Goal: Information Seeking & Learning: Find specific fact

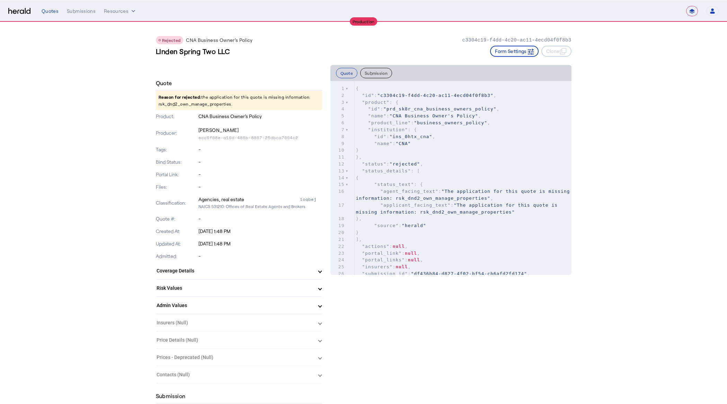
select select "**********"
click at [216, 104] on p "Reason for rejected: the application for this quote is missing information: rsk…" at bounding box center [239, 100] width 166 height 19
copy p "rsk_dnd2_own_manage_properties"
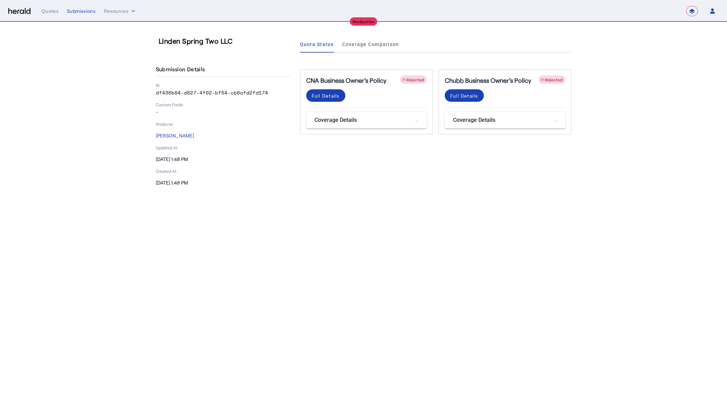
click at [88, 6] on div "**********" at bounding box center [380, 11] width 677 height 10
click at [86, 10] on div "Submissions" at bounding box center [81, 11] width 29 height 7
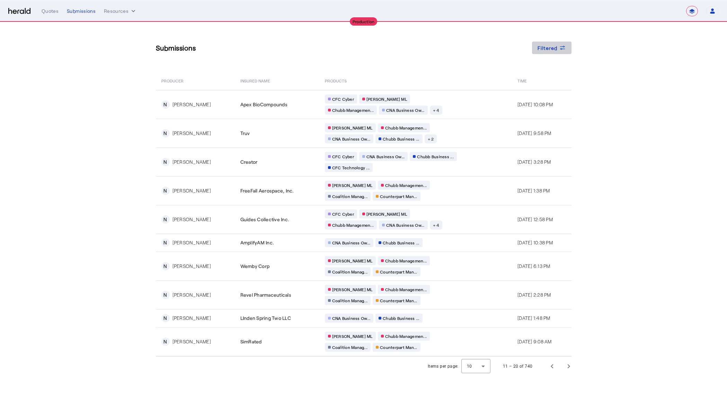
click at [555, 45] on span "Filtered" at bounding box center [547, 47] width 20 height 7
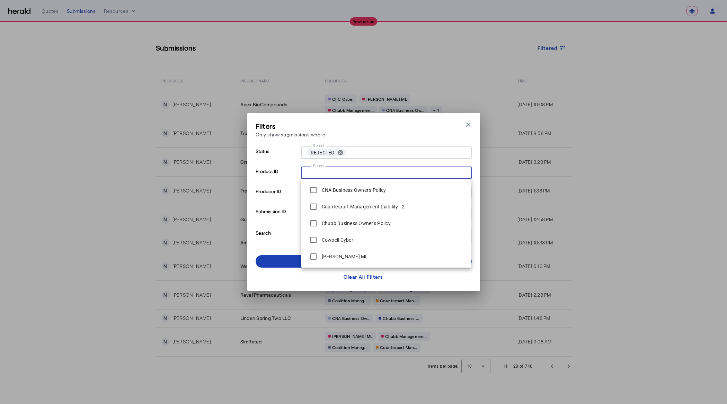
click at [342, 176] on input "Select" at bounding box center [384, 172] width 157 height 8
click at [366, 162] on div at bounding box center [386, 163] width 171 height 8
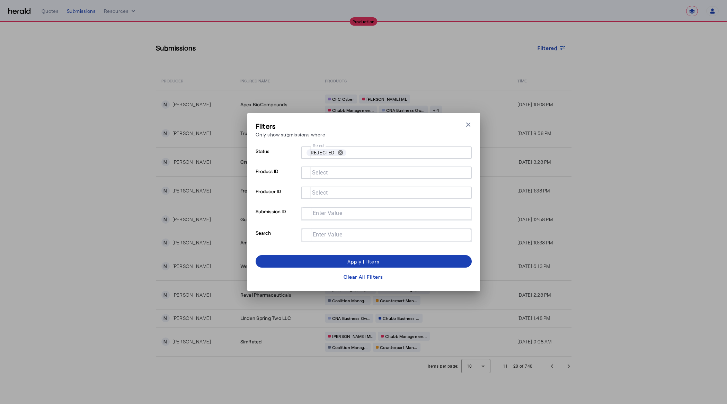
click at [357, 153] on input "Select" at bounding box center [406, 153] width 114 height 10
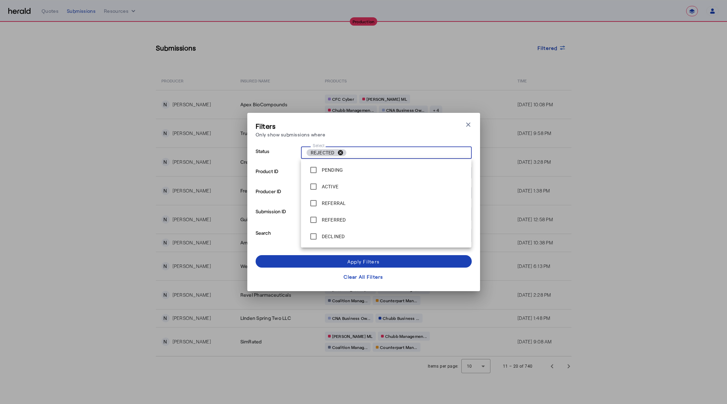
click at [341, 153] on button "cancel" at bounding box center [340, 153] width 12 height 6
click at [373, 258] on div "Apply Filters" at bounding box center [363, 261] width 32 height 7
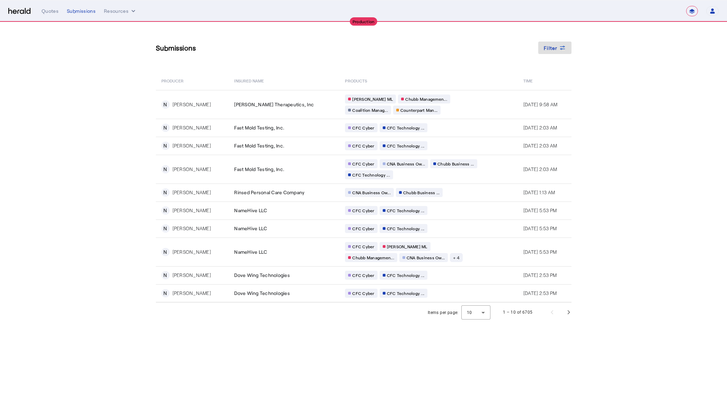
click at [650, 207] on section "Submissions Filter PRODUCER Insured Name PRODUCTS Time N [PERSON_NAME] Therapeu…" at bounding box center [363, 172] width 727 height 300
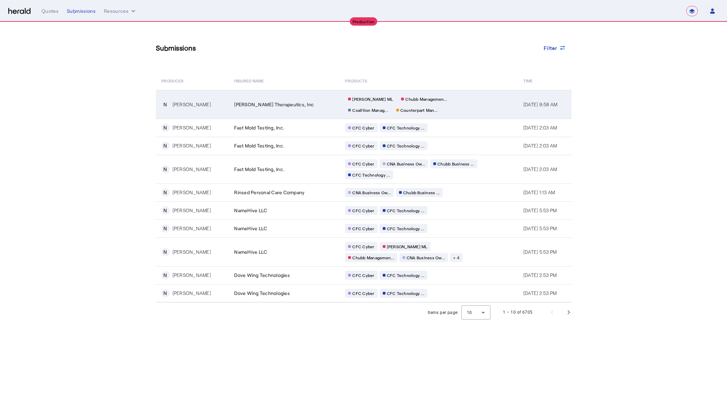
click at [456, 106] on div "[PERSON_NAME] [PERSON_NAME] Managemen... Coalition Manag... Counterpart Man..." at bounding box center [411, 105] width 133 height 20
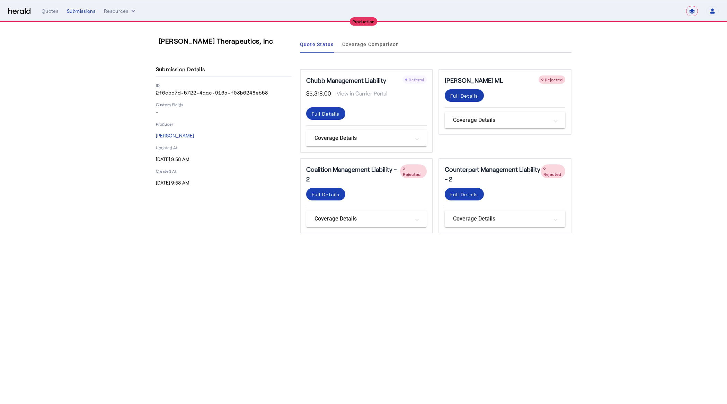
click at [340, 110] on div "Full Details" at bounding box center [326, 113] width 28 height 7
click at [332, 117] on div "Full Details" at bounding box center [326, 113] width 28 height 7
click at [340, 117] on div "Full Details" at bounding box center [326, 113] width 28 height 7
click at [324, 111] on div "Full Details" at bounding box center [326, 113] width 28 height 7
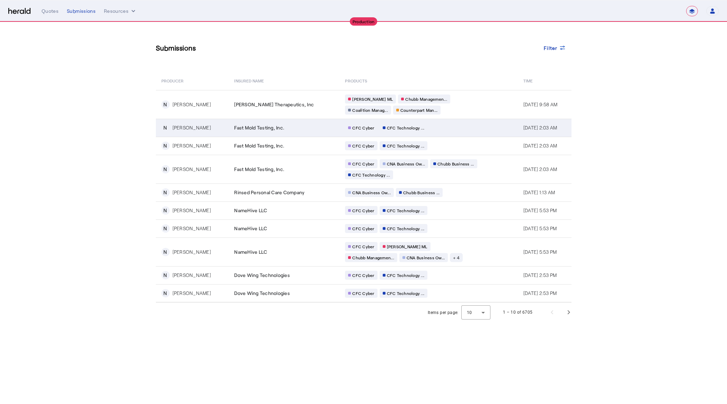
click at [438, 127] on div "CFC Cyber CFC Technology ..." at bounding box center [411, 127] width 133 height 9
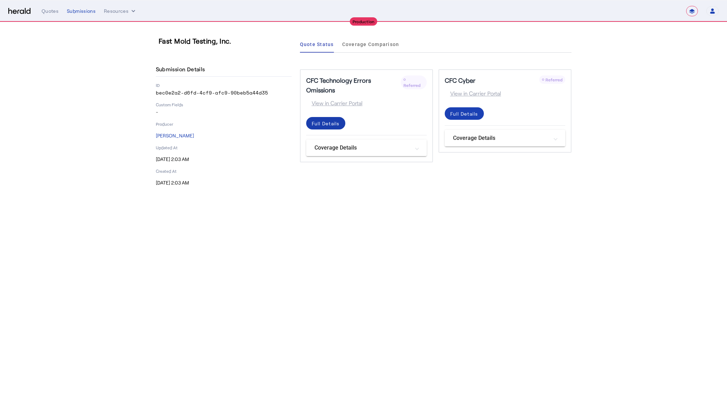
click at [332, 120] on div "Full Details" at bounding box center [326, 123] width 28 height 7
click at [340, 120] on div "Full Details" at bounding box center [326, 123] width 28 height 7
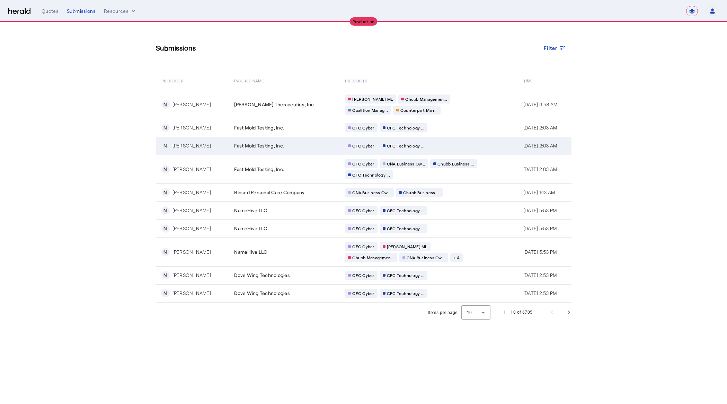
click at [444, 146] on div "CFC Cyber CFC Technology ..." at bounding box center [411, 145] width 133 height 9
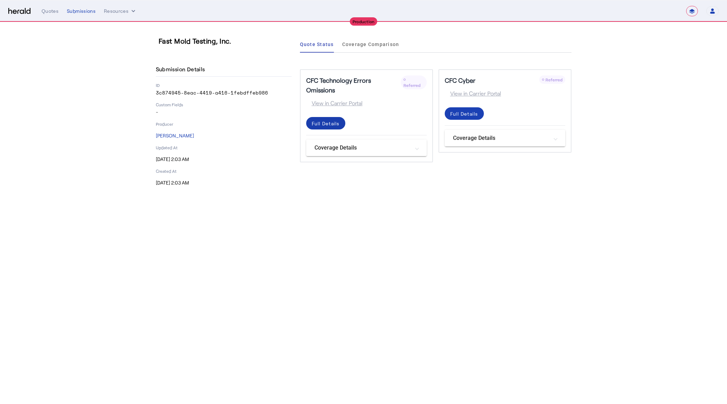
click at [334, 120] on div "Full Details" at bounding box center [326, 123] width 28 height 7
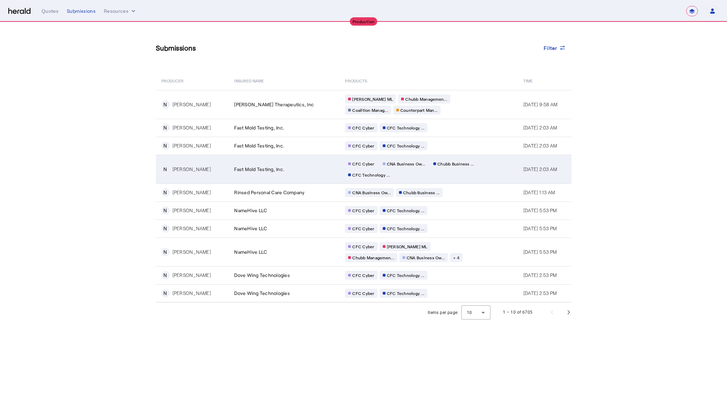
click at [473, 171] on td "CFC Cyber CNA Business Ow... Chubb Business ... CFC Technology ..." at bounding box center [428, 169] width 178 height 29
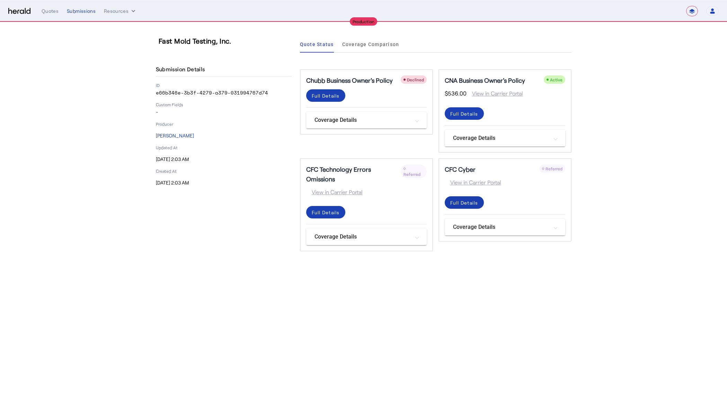
click at [340, 99] on div "Full Details" at bounding box center [326, 95] width 28 height 7
click at [336, 99] on div "Full Details" at bounding box center [326, 95] width 28 height 7
click at [333, 96] on div "Full Details" at bounding box center [326, 95] width 28 height 7
click at [475, 116] on div "Full Details" at bounding box center [464, 113] width 28 height 7
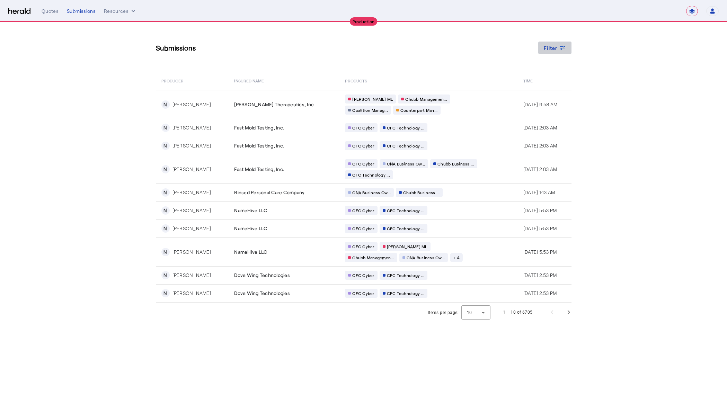
click at [565, 48] on icon at bounding box center [562, 47] width 7 height 7
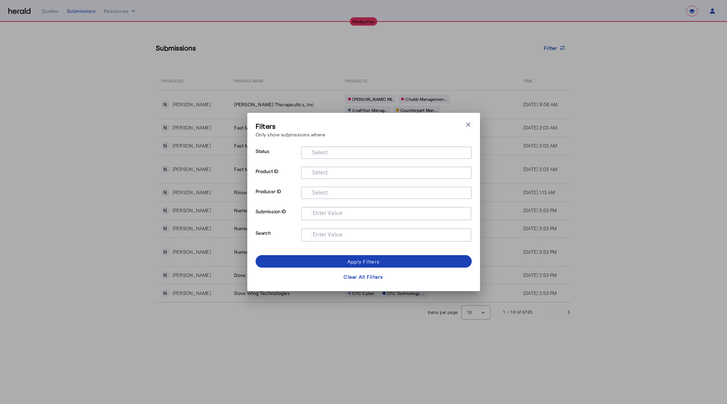
click at [327, 150] on mat-label "Select" at bounding box center [320, 152] width 16 height 7
click at [327, 150] on input "Select" at bounding box center [384, 152] width 157 height 8
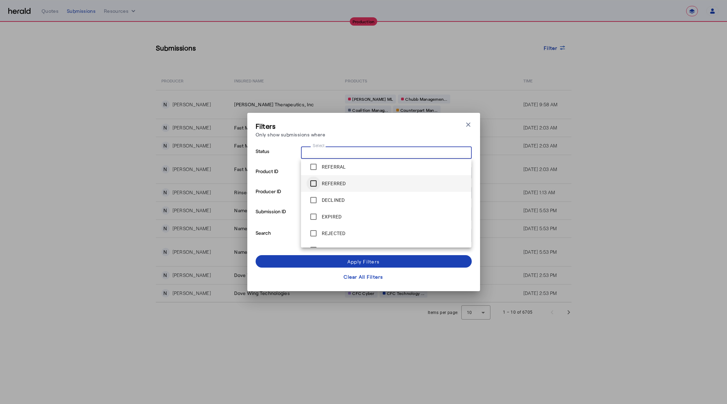
scroll to position [37, 0]
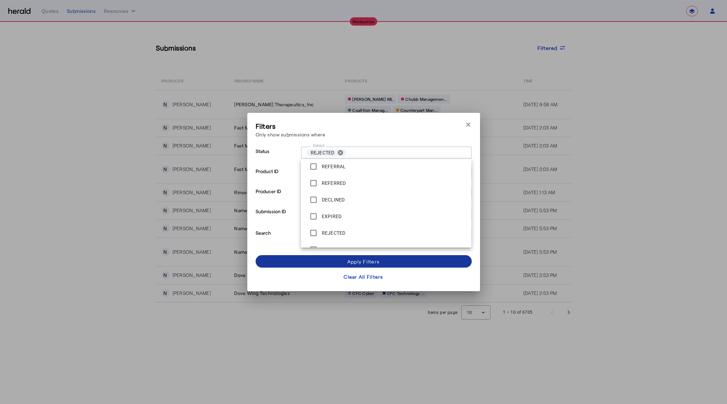
click at [339, 258] on span at bounding box center [364, 261] width 216 height 17
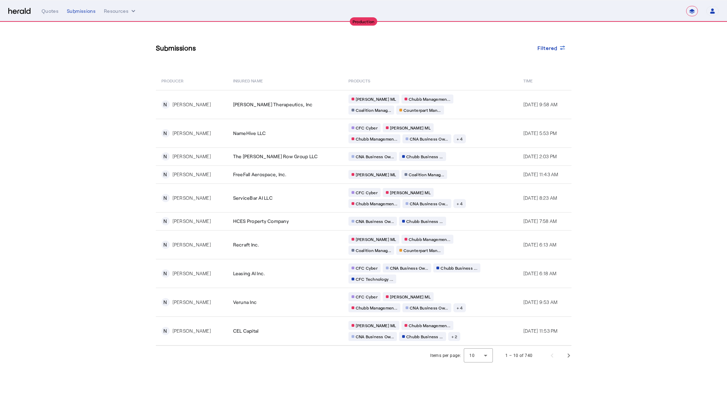
click at [635, 157] on section "Submissions Filtered PRODUCER Insured Name PRODUCTS Time N [PERSON_NAME] Therap…" at bounding box center [363, 193] width 727 height 343
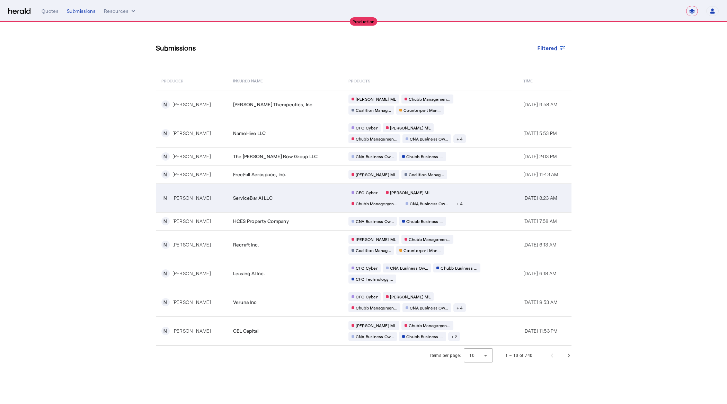
click at [481, 199] on td "CFC Cyber [PERSON_NAME] [PERSON_NAME] Managemen... CNA Business Ow... + 4" at bounding box center [430, 198] width 175 height 29
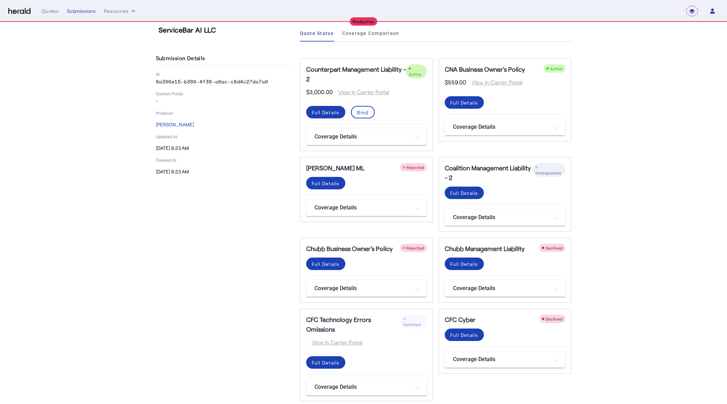
scroll to position [13, 0]
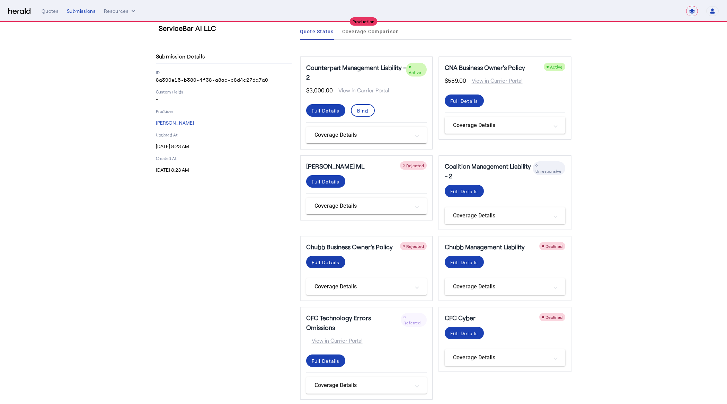
click at [324, 114] on div "Full Details" at bounding box center [326, 110] width 28 height 7
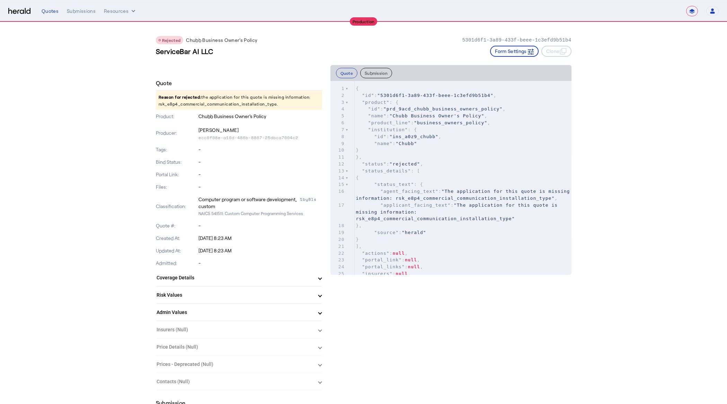
click at [207, 106] on p "Reason for rejected: the application for this quote is missing information: rsk…" at bounding box center [239, 100] width 166 height 19
copy p "rsk_e8p4_commercial_communication_installation_type"
click at [157, 104] on p "Reason for rejected: the application for this quote is missing information: rsk…" at bounding box center [239, 100] width 166 height 19
click at [216, 104] on p "Reason for rejected: the application for this quote is missing information: rsk…" at bounding box center [239, 100] width 166 height 19
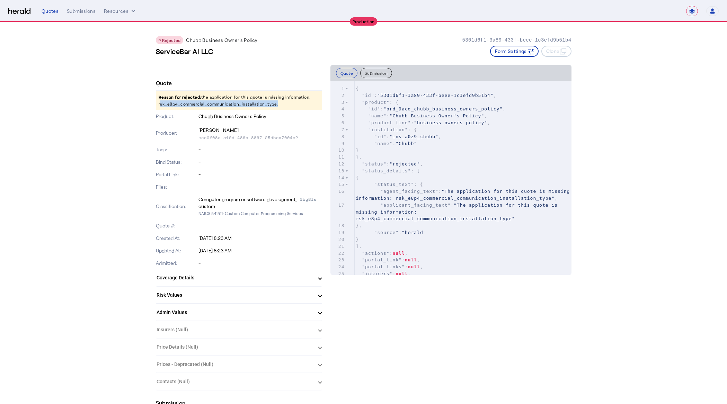
click at [216, 104] on p "Reason for rejected: the application for this quote is missing information: rsk…" at bounding box center [239, 100] width 166 height 19
click at [439, 141] on pre ""name" : "Chubb"" at bounding box center [463, 143] width 217 height 7
click at [439, 139] on pre ""id" : "ins_a0z9_chubb" ," at bounding box center [463, 136] width 217 height 7
click at [196, 105] on p "Reason for rejected: the application for this quote is missing information: rsk…" at bounding box center [239, 100] width 166 height 19
click at [196, 104] on p "Reason for rejected: the application for this quote is missing information: rsk…" at bounding box center [239, 100] width 166 height 19
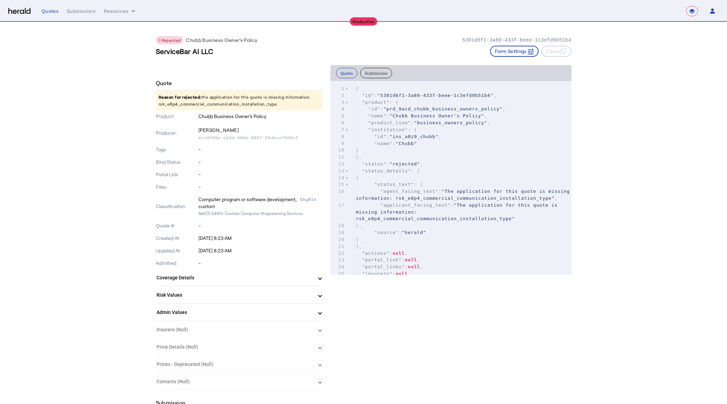
click at [196, 104] on p "Reason for rejected: the application for this quote is missing information: rsk…" at bounding box center [239, 100] width 166 height 19
copy p "rsk_e8p4_commercial_communication_installation_type"
click at [521, 168] on pre ""status_details" : [" at bounding box center [463, 171] width 217 height 7
type input "**********"
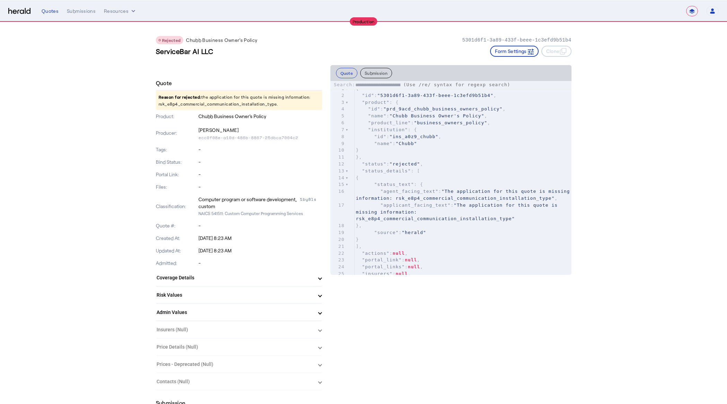
scroll to position [0, 93]
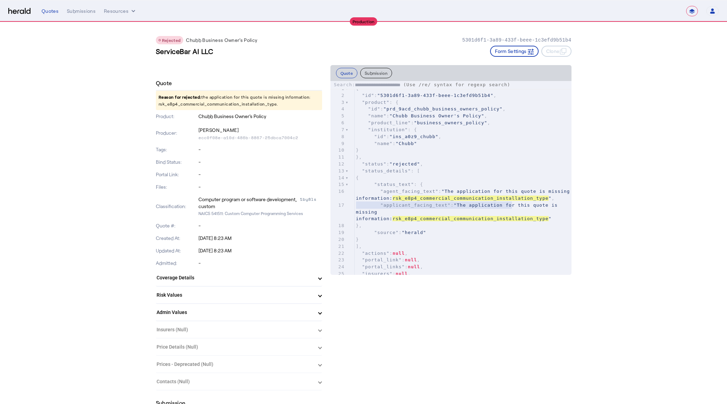
type textarea "**********"
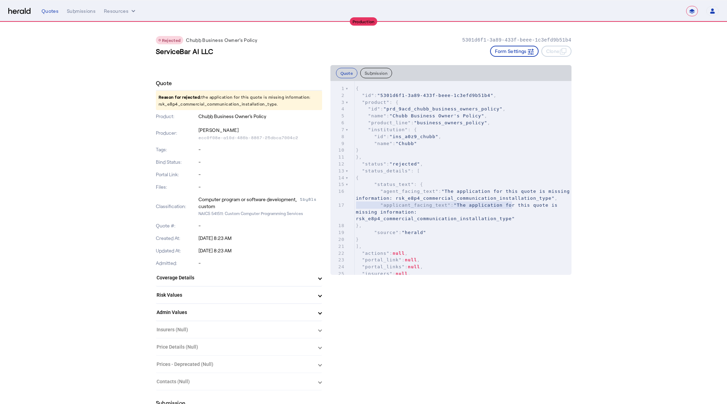
click at [379, 73] on button "Submission" at bounding box center [376, 73] width 32 height 10
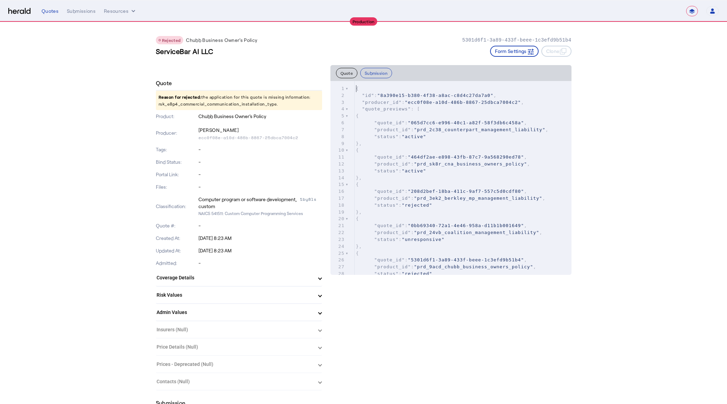
click at [437, 126] on pre ""quote_id" : "065d7cc6-e996-40c1-a82f-58f3db6c458a" ," at bounding box center [463, 122] width 217 height 7
type input "**********"
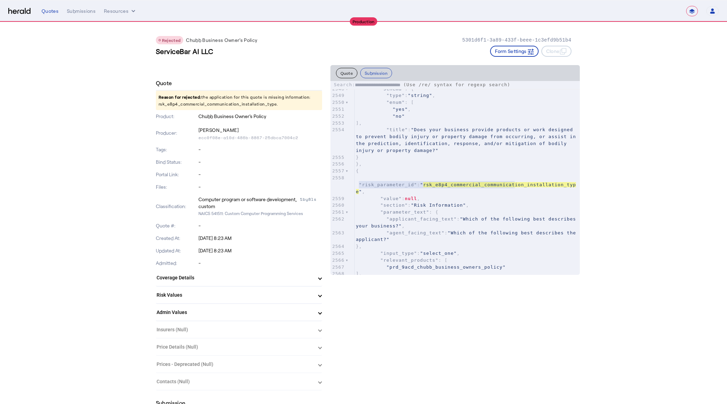
scroll to position [0, 0]
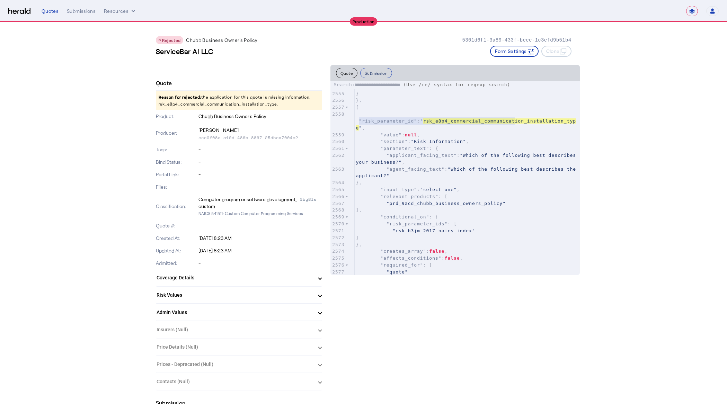
type textarea "**********"
click at [383, 74] on button "Submission" at bounding box center [376, 73] width 32 height 10
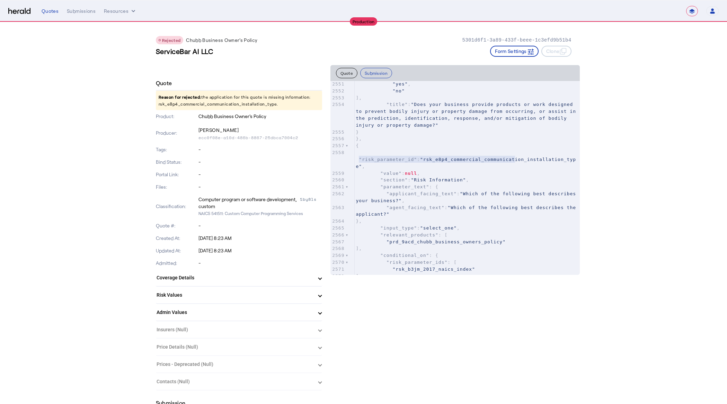
click at [442, 158] on span ""rsk_e8p4_commercial_communication_installation_type"" at bounding box center [466, 163] width 220 height 12
type textarea "**********"
click at [442, 158] on span ""rsk_e8p4_commercial_communication_installation_type"" at bounding box center [466, 163] width 220 height 12
click at [375, 162] on span ""rsk_e8p4_commercial_communication_installation_type"" at bounding box center [466, 166] width 220 height 12
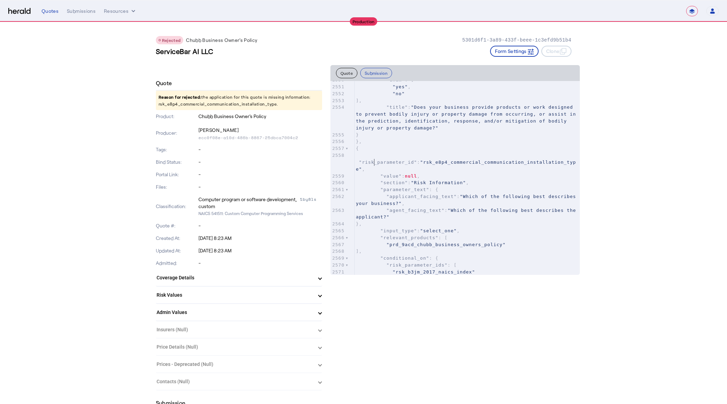
type textarea "**********"
click at [375, 162] on span ""rsk_e8p4_commercial_communication_installation_type"" at bounding box center [466, 166] width 220 height 12
click at [485, 162] on span ""rsk_e8p4_commercial_communication_installation_type"" at bounding box center [466, 166] width 220 height 12
type textarea "**********"
click at [485, 162] on span ""rsk_e8p4_commercial_communication_installation_type"" at bounding box center [466, 166] width 220 height 12
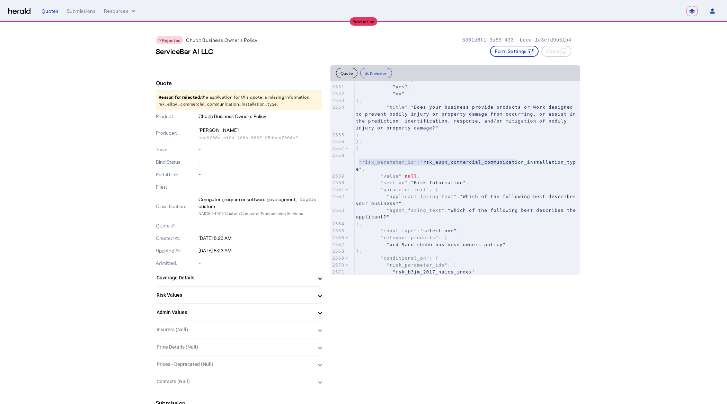
click at [192, 105] on p "Reason for rejected: the application for this quote is missing information: rsk…" at bounding box center [239, 100] width 166 height 19
copy p "rsk_e8p4_commercial_communication_installation_type"
drag, startPoint x: 155, startPoint y: 53, endPoint x: 223, endPoint y: 51, distance: 68.6
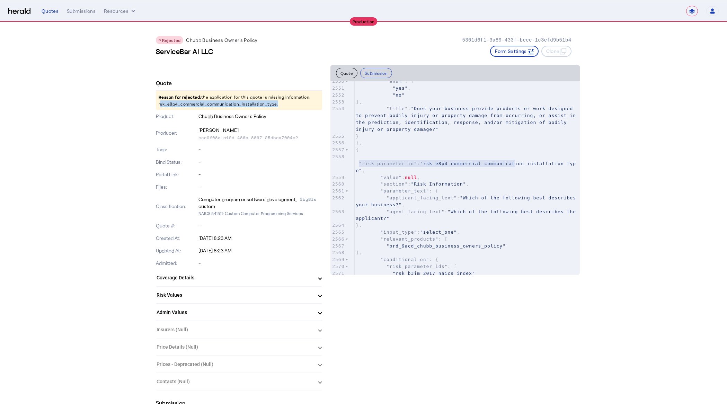
copy h3 "ServiceBar AI LLC"
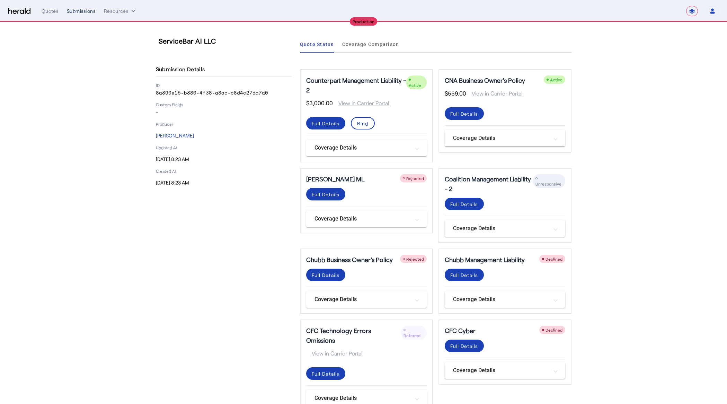
click at [75, 14] on div "Submissions" at bounding box center [81, 11] width 29 height 7
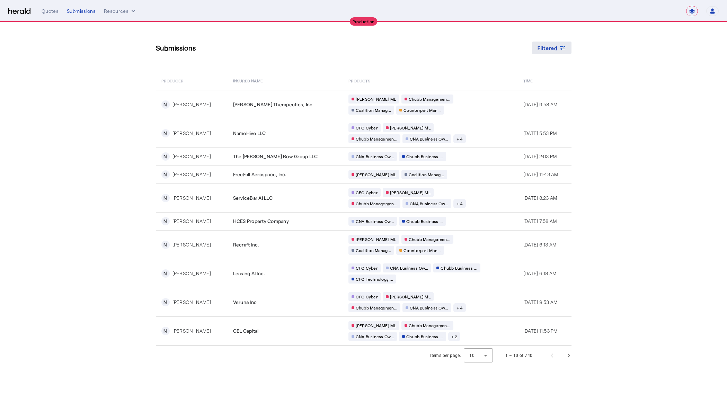
click at [556, 51] on span "Filtered" at bounding box center [547, 47] width 20 height 7
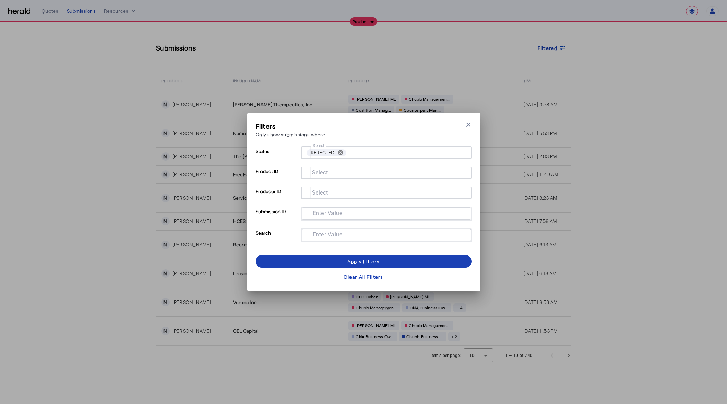
drag, startPoint x: 600, startPoint y: 120, endPoint x: 434, endPoint y: 182, distance: 177.3
click at [600, 120] on div "Filters Only show submissions where Close modal Status Select REJECTED cancel P…" at bounding box center [363, 202] width 727 height 404
click at [323, 260] on span at bounding box center [364, 261] width 216 height 17
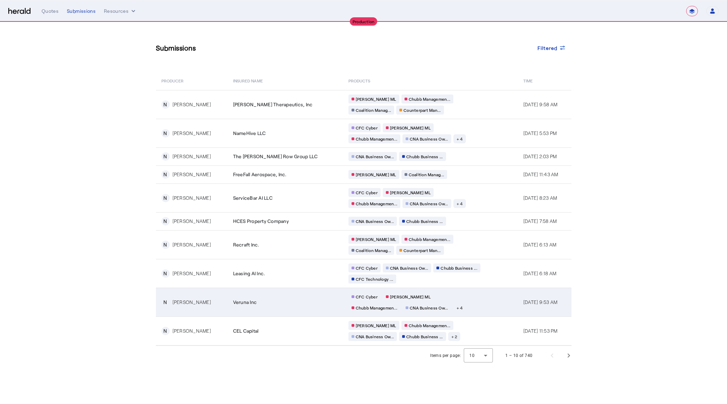
click at [267, 305] on div "Veruna Inc" at bounding box center [286, 302] width 107 height 7
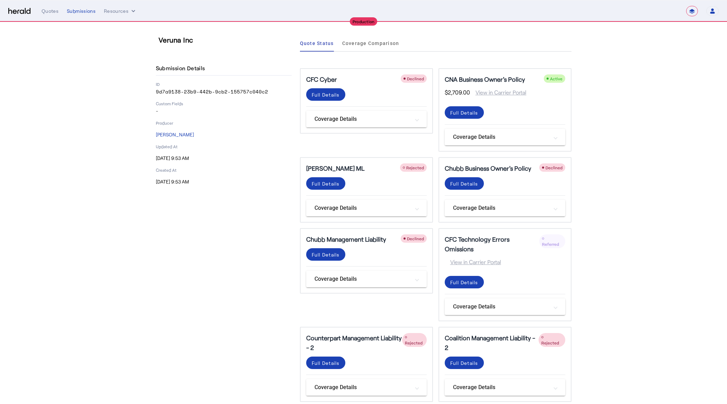
scroll to position [3, 0]
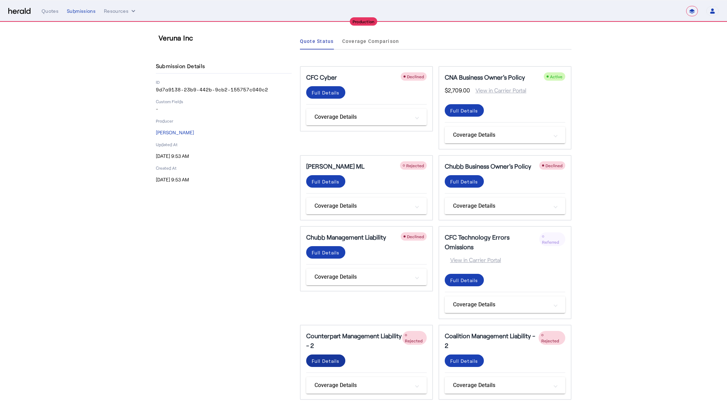
click at [325, 357] on div "Full Details" at bounding box center [326, 360] width 28 height 7
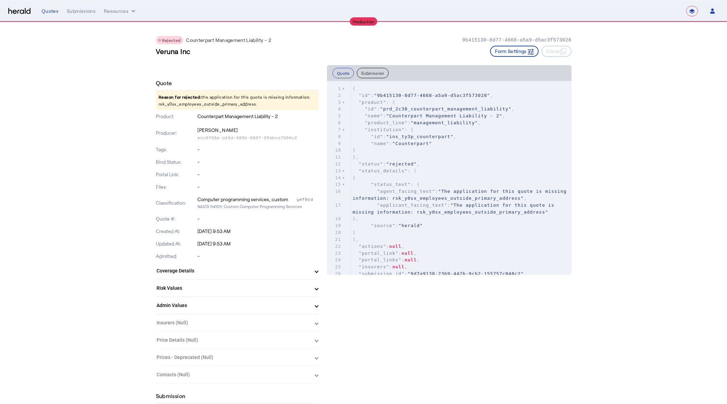
click at [190, 103] on p "Reason for rejected: the application for this quote is missing information: rsk…" at bounding box center [237, 100] width 163 height 19
copy p "rsk_y0sx_employees_outside_primary_address"
click at [221, 104] on p "Reason for rejected: the application for this quote is missing information: rsk…" at bounding box center [237, 100] width 163 height 19
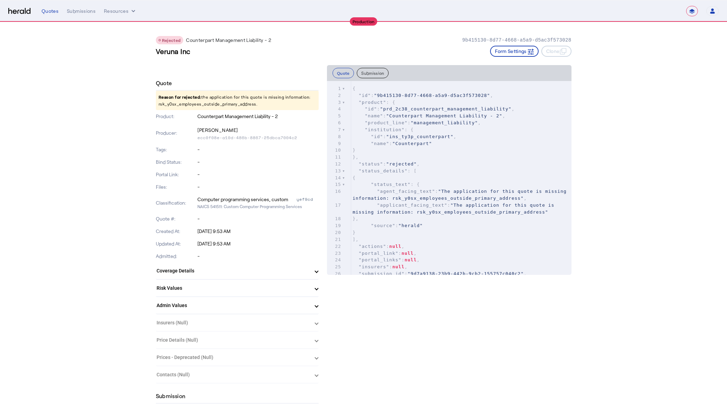
drag, startPoint x: 146, startPoint y: 50, endPoint x: 202, endPoint y: 55, distance: 56.3
click at [203, 55] on div "Veruna Inc Form Settings Clone" at bounding box center [364, 51] width 416 height 11
drag, startPoint x: 154, startPoint y: 51, endPoint x: 202, endPoint y: 53, distance: 48.2
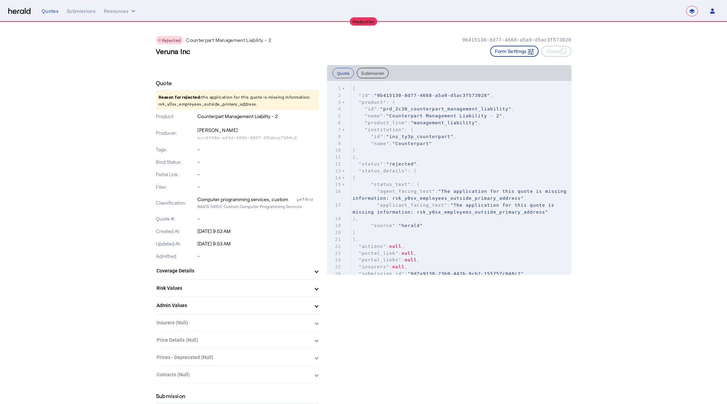
copy h3 "Veruna Inc"
click at [207, 104] on p "Reason for rejected: the application for this quote is missing information: rsk…" at bounding box center [237, 100] width 163 height 19
copy p "rsk_y0sx_employees_outside_primary_address"
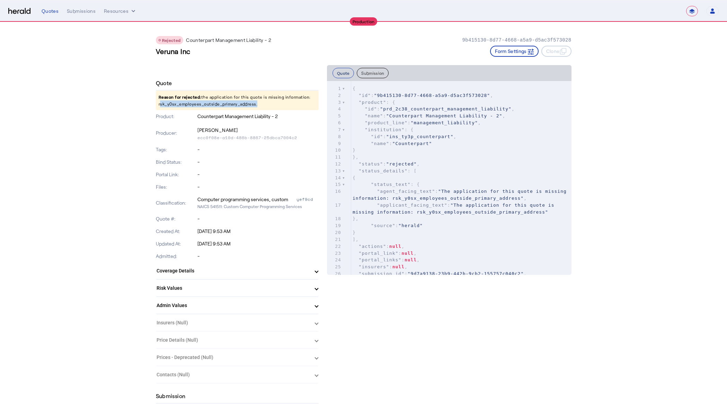
click at [346, 73] on button "Quote" at bounding box center [343, 73] width 22 height 10
click at [412, 140] on pre ""name" : "Counterpart"" at bounding box center [461, 143] width 220 height 7
click at [370, 74] on button "Submission" at bounding box center [373, 73] width 32 height 10
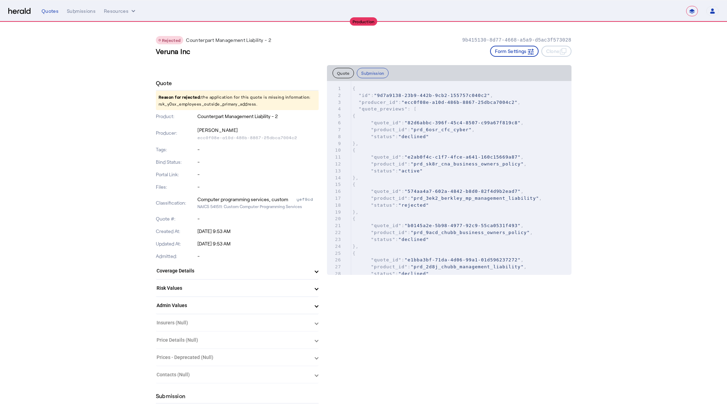
click at [405, 122] on span ""quote_id" : "82d6abbc-396f-45c4-8507-c99a67f819c8" ," at bounding box center [437, 122] width 171 height 5
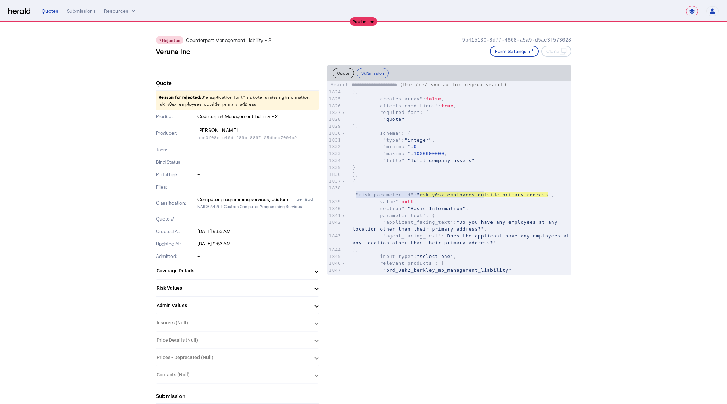
scroll to position [12830, 0]
type input "**********"
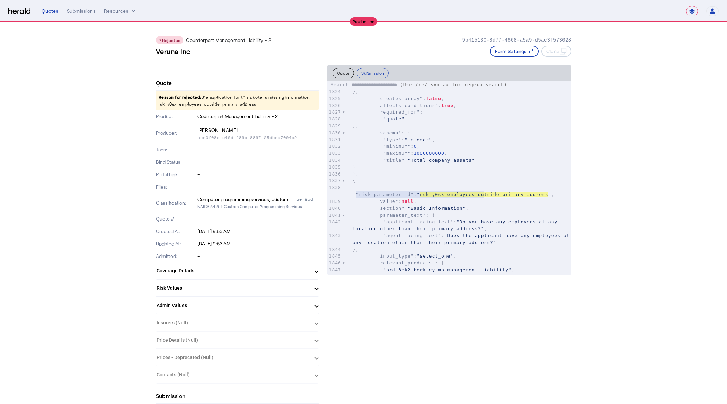
type textarea "**********"
click at [350, 76] on button "Quote" at bounding box center [343, 73] width 22 height 10
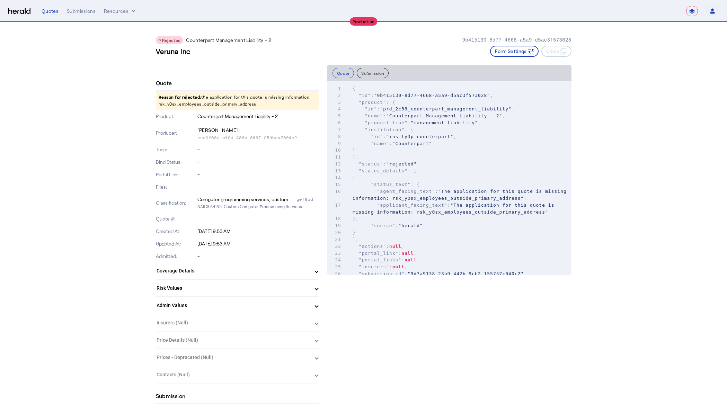
click at [445, 149] on pre "}" at bounding box center [461, 150] width 220 height 7
type input "**********"
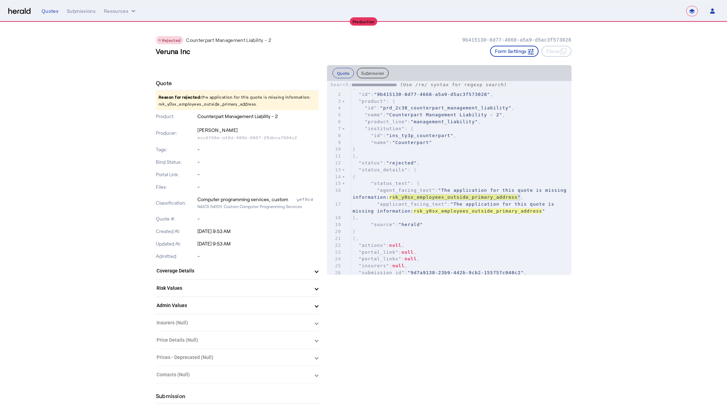
scroll to position [1, 0]
type textarea "**********"
click at [369, 77] on button "Submission" at bounding box center [373, 73] width 32 height 10
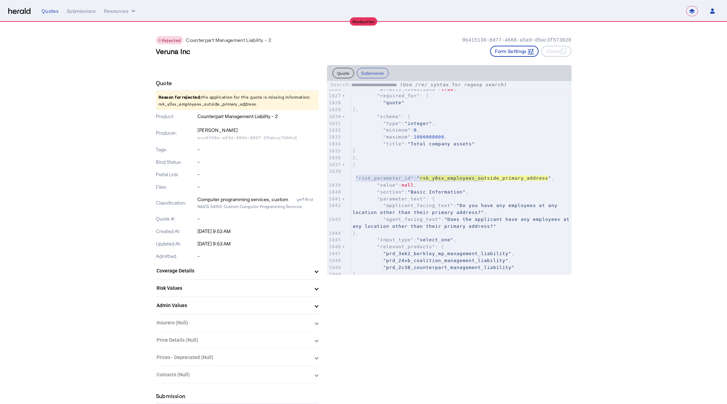
scroll to position [12846, 0]
type input "**********"
click at [204, 104] on p "Reason for rejected: the application for this quote is missing information: rsk…" at bounding box center [237, 100] width 163 height 19
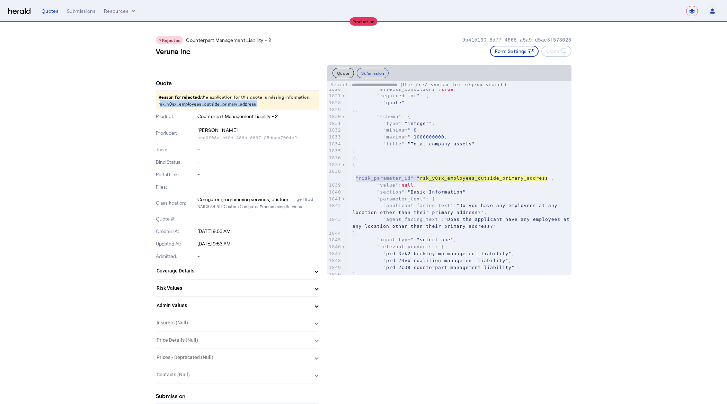
copy p "rsk_y0sx_employees_outside_primary_address"
click at [430, 178] on span "rsk_y0sx_employees_outside_primary_address" at bounding box center [484, 178] width 128 height 5
type textarea "**********"
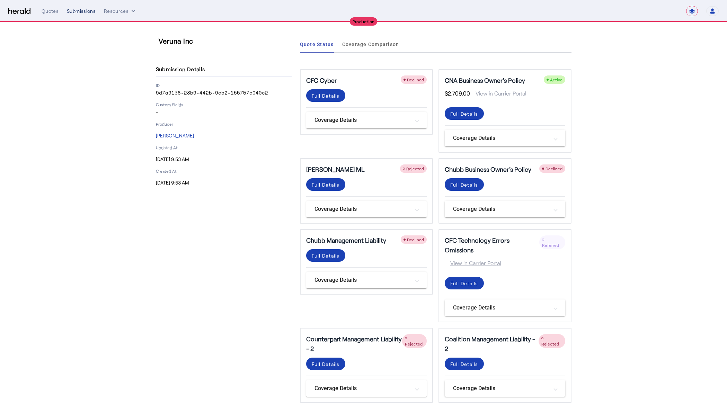
click at [83, 11] on div "Submissions" at bounding box center [81, 11] width 29 height 7
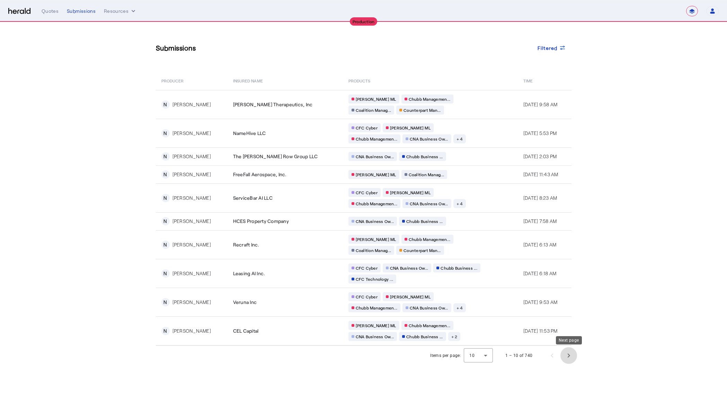
click at [571, 355] on span "Next page" at bounding box center [568, 355] width 17 height 17
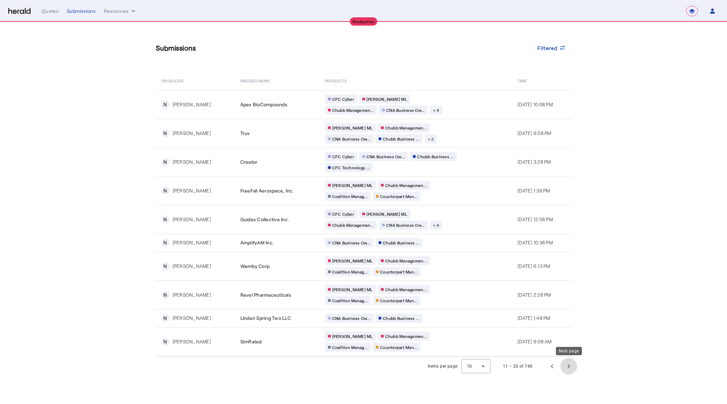
click at [568, 365] on span "Next page" at bounding box center [568, 366] width 17 height 17
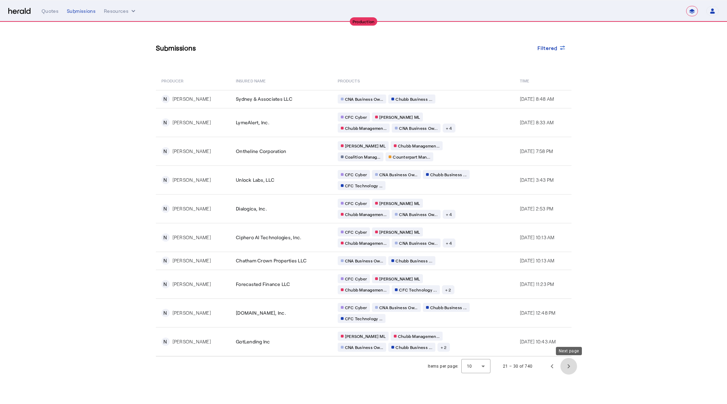
click at [568, 365] on span "Next page" at bounding box center [568, 366] width 17 height 17
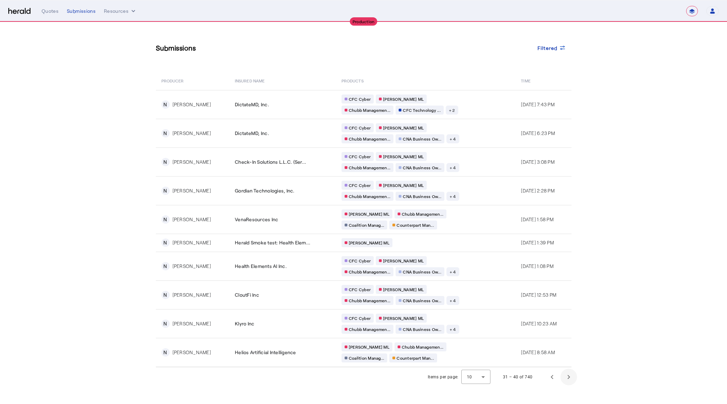
click at [568, 365] on td "[DATE] 8:58 AM" at bounding box center [543, 352] width 56 height 29
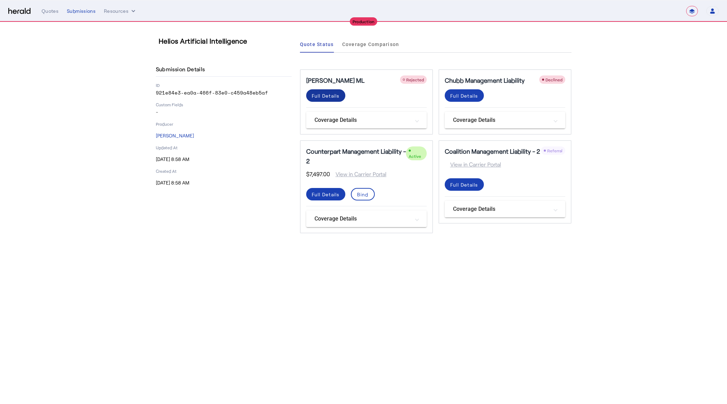
click at [324, 95] on div "Full Details" at bounding box center [326, 95] width 28 height 7
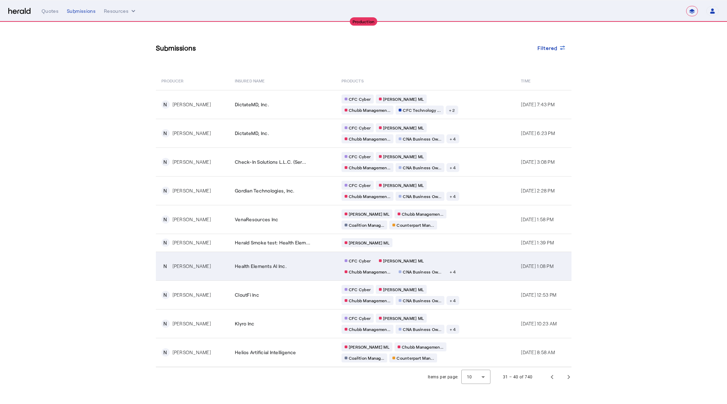
click at [476, 271] on td "CFC Cyber [PERSON_NAME] [PERSON_NAME] Managemen... CNA Business Ow... + 4" at bounding box center [426, 266] width 180 height 29
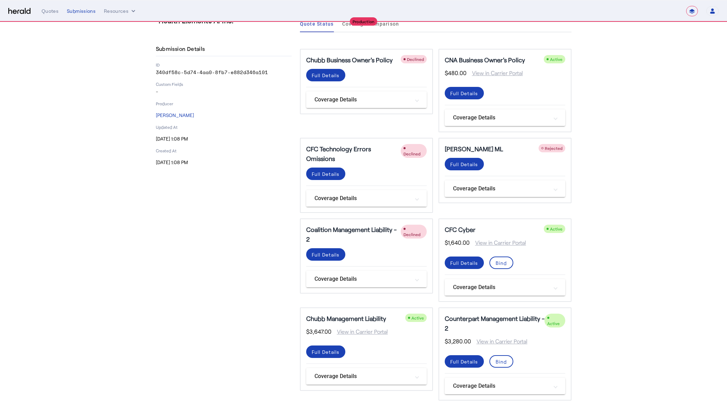
scroll to position [21, 0]
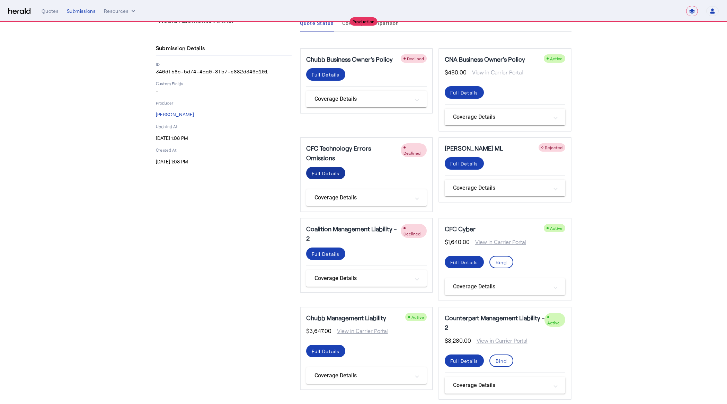
click at [334, 170] on div "Full Details" at bounding box center [326, 173] width 28 height 7
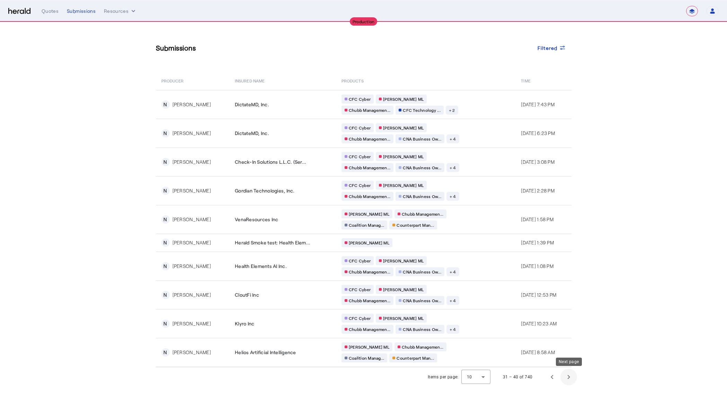
click at [569, 376] on span "Next page" at bounding box center [568, 377] width 17 height 17
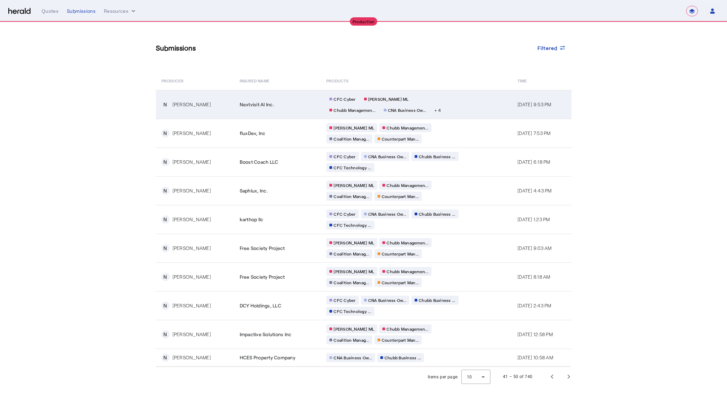
click at [438, 110] on div "CFC Cyber [PERSON_NAME] [PERSON_NAME] Managemen... CNA Business Ow... + 4" at bounding box center [392, 105] width 133 height 20
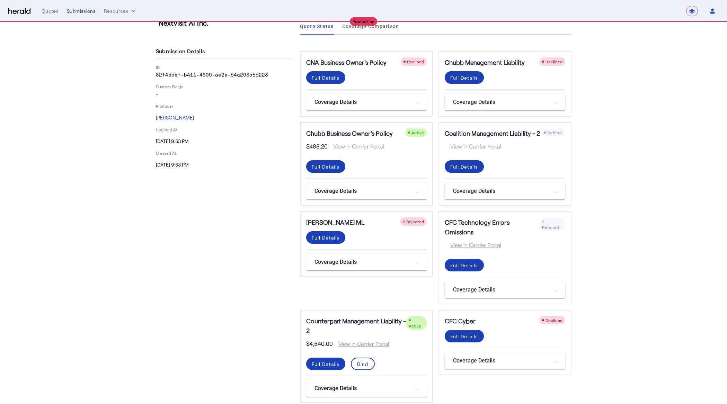
scroll to position [21, 0]
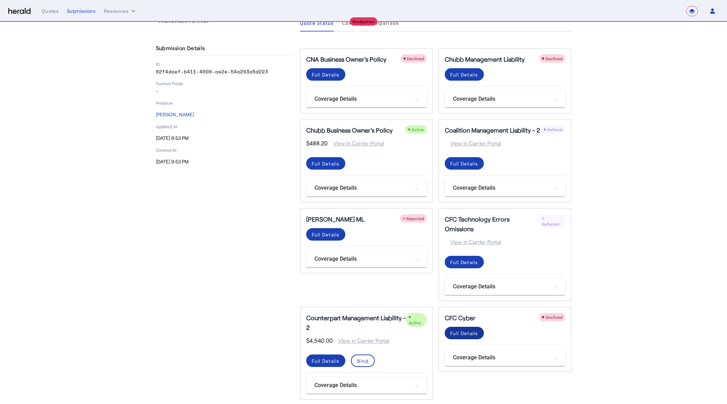
click at [468, 330] on div "Full Details" at bounding box center [464, 333] width 28 height 7
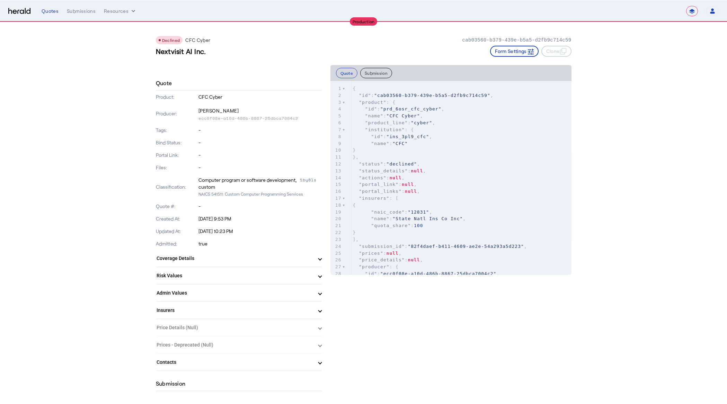
click at [383, 70] on button "Submission" at bounding box center [376, 73] width 32 height 10
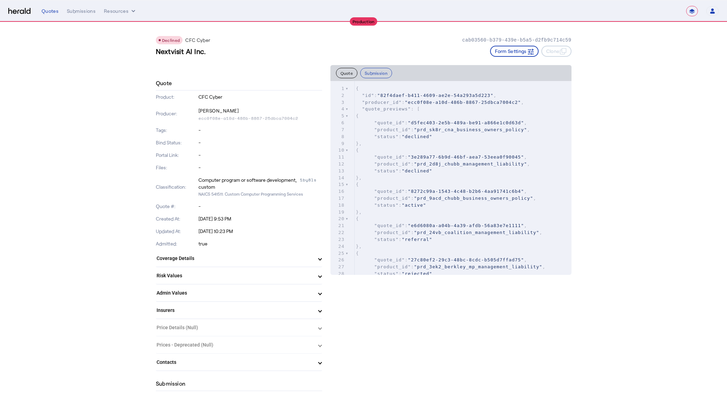
click at [345, 73] on button "Quote" at bounding box center [347, 73] width 22 height 10
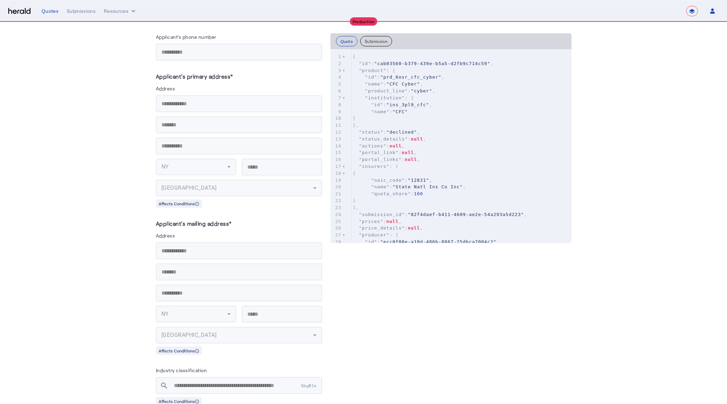
scroll to position [596, 0]
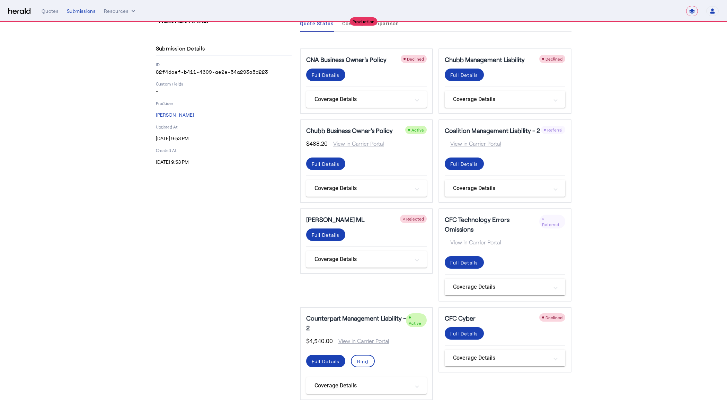
scroll to position [21, 0]
click at [340, 78] on div "Full Details" at bounding box center [326, 74] width 28 height 7
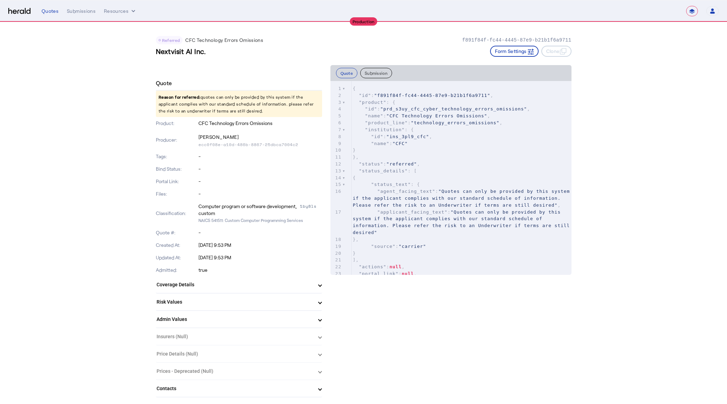
select select "**********"
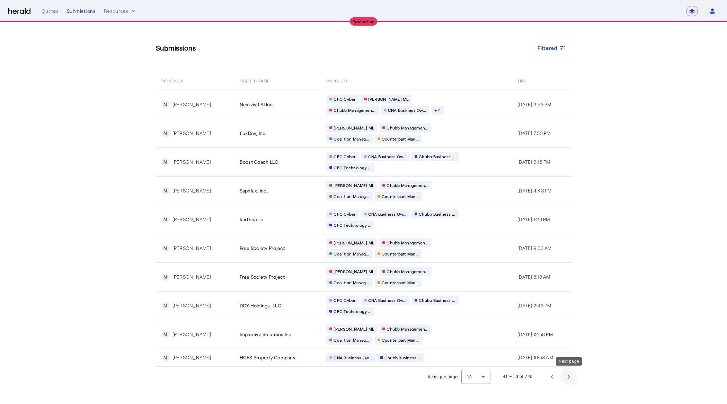
click at [571, 375] on span "Next page" at bounding box center [568, 376] width 17 height 17
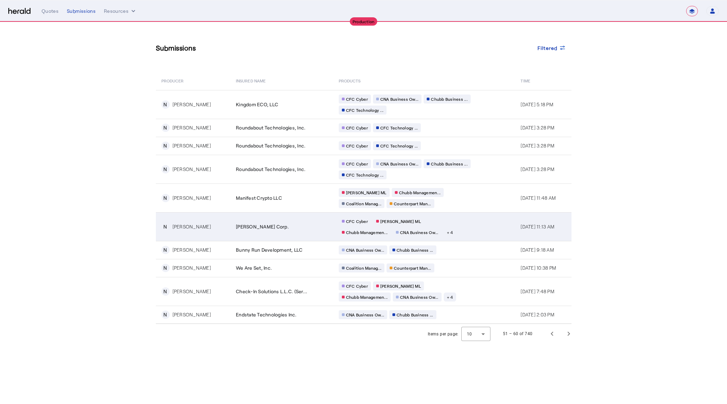
click at [496, 225] on td "CFC Cyber [PERSON_NAME] [PERSON_NAME] Managemen... CNA Business Ow... + 4" at bounding box center [424, 226] width 182 height 29
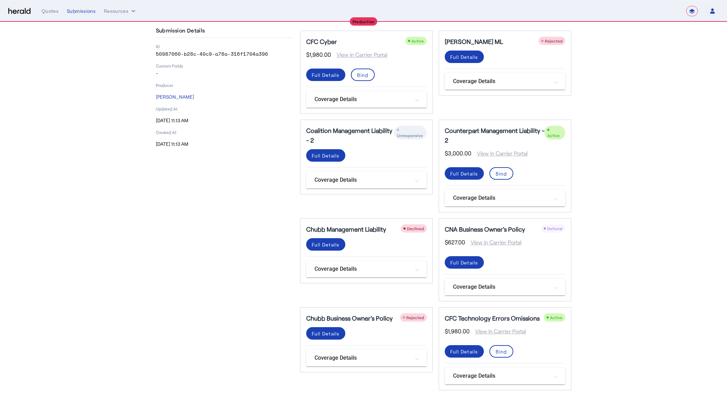
scroll to position [39, 0]
click at [334, 78] on div "Full Details" at bounding box center [326, 74] width 28 height 7
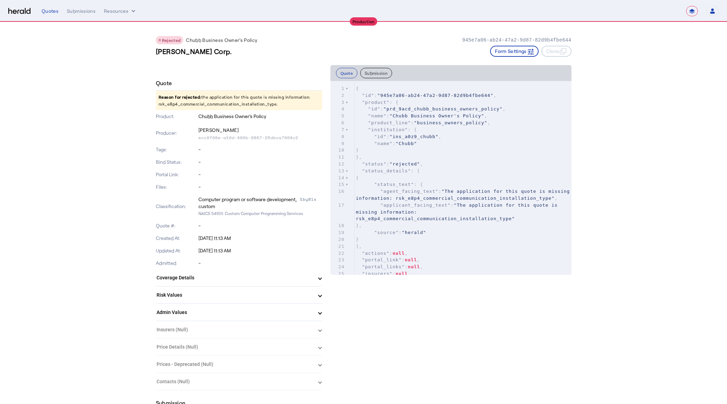
click at [200, 102] on p "Reason for rejected: the application for this quote is missing information: rsk…" at bounding box center [239, 100] width 166 height 19
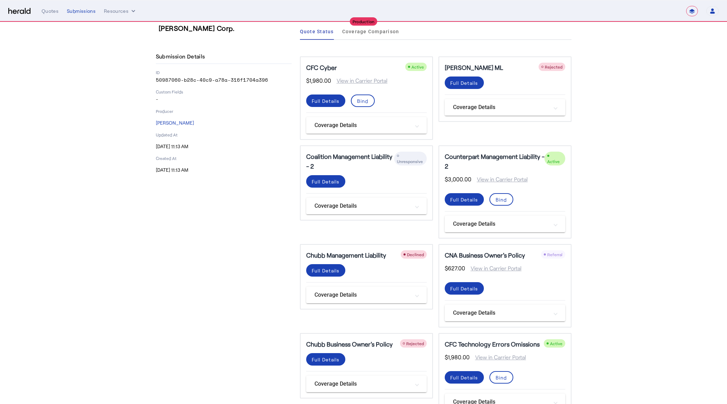
scroll to position [39, 0]
